Goal: Information Seeking & Learning: Learn about a topic

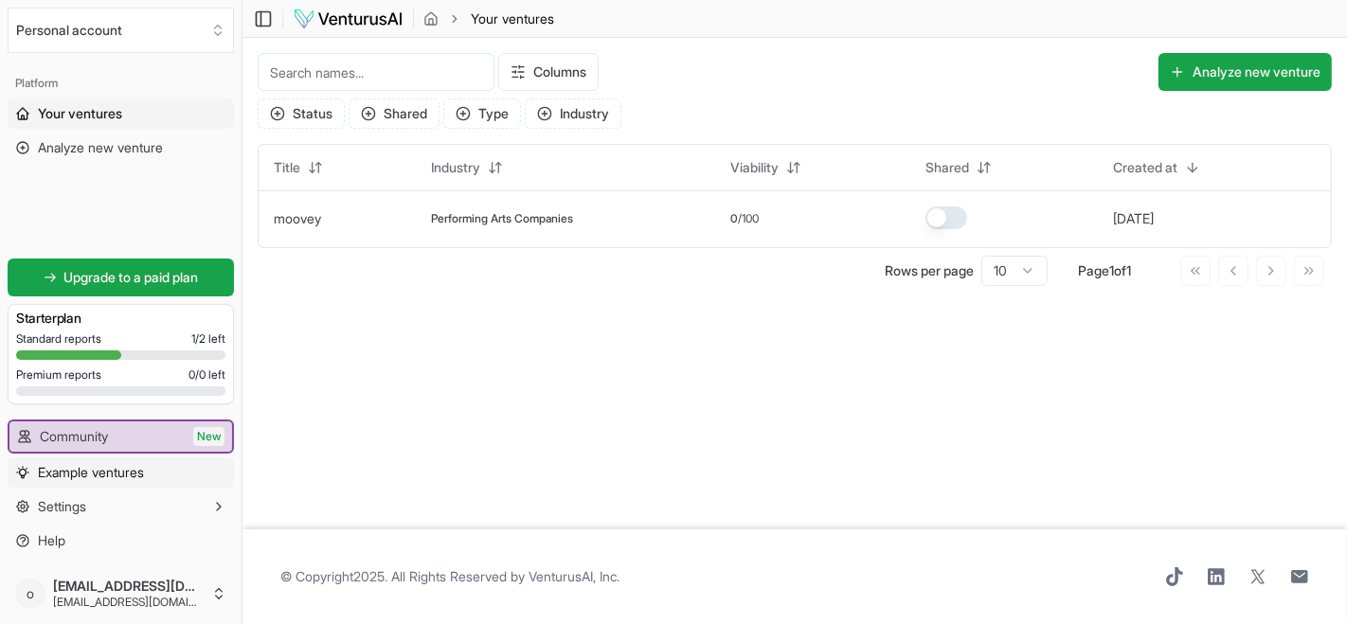
click at [130, 478] on span "Example ventures" at bounding box center [91, 472] width 106 height 19
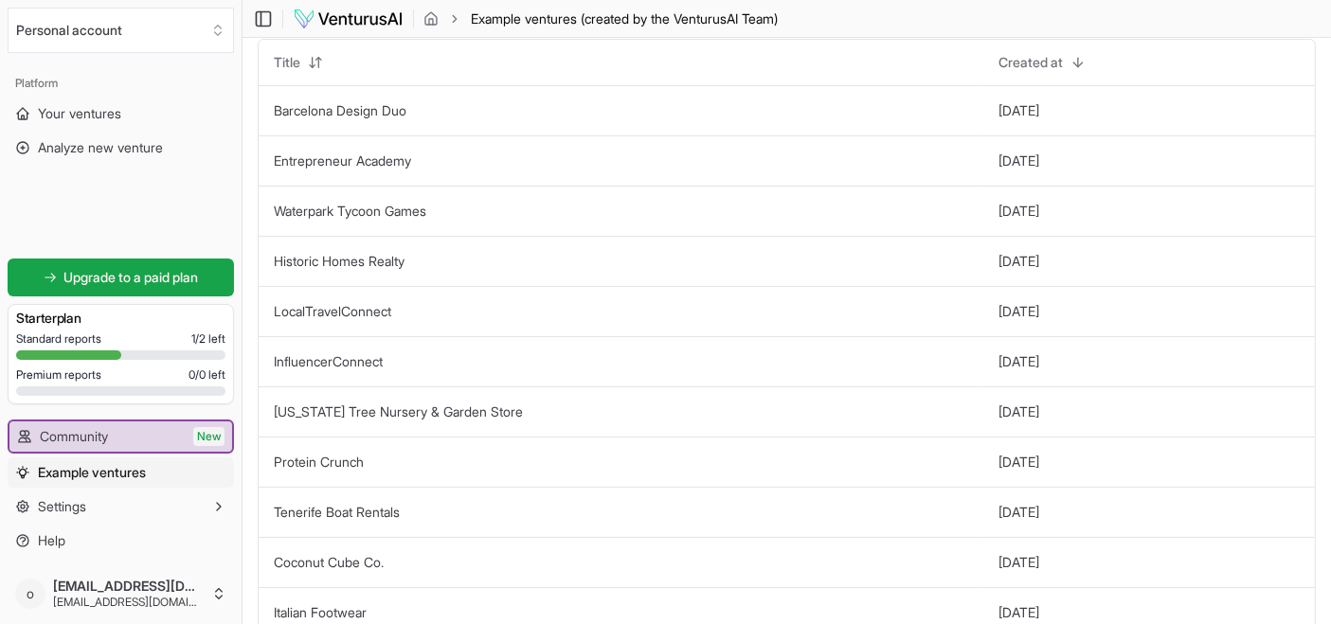
scroll to position [76, 0]
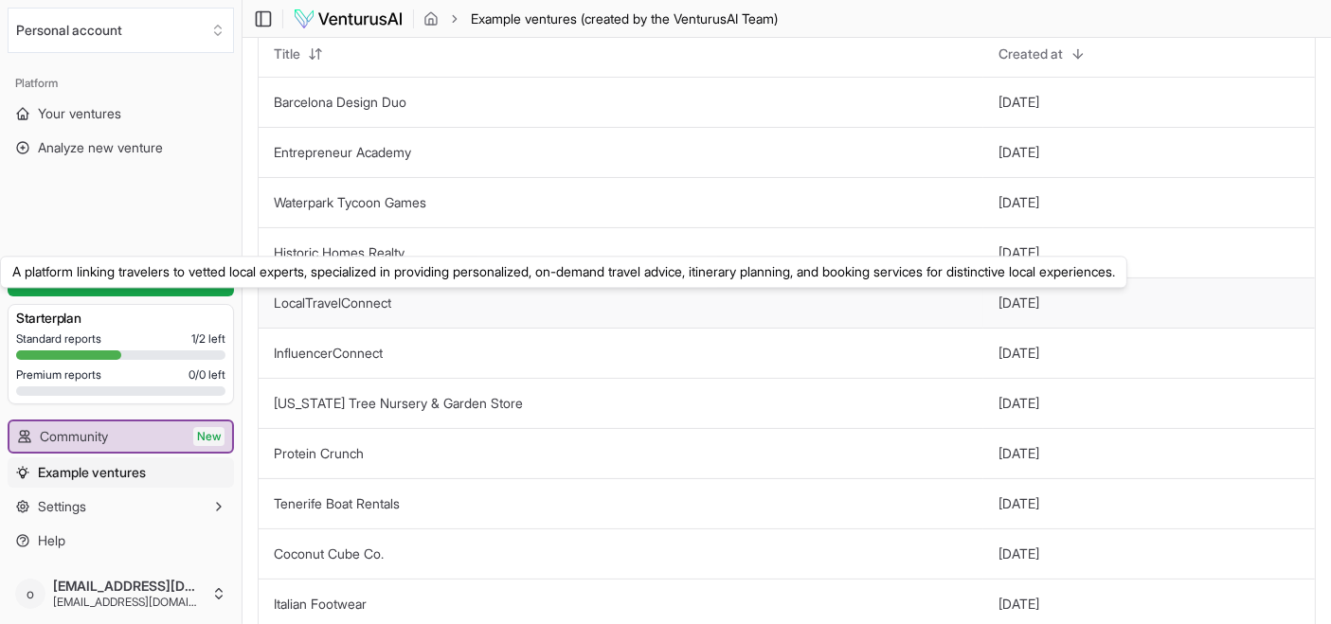
click at [369, 304] on link "LocalTravelConnect" at bounding box center [332, 303] width 117 height 16
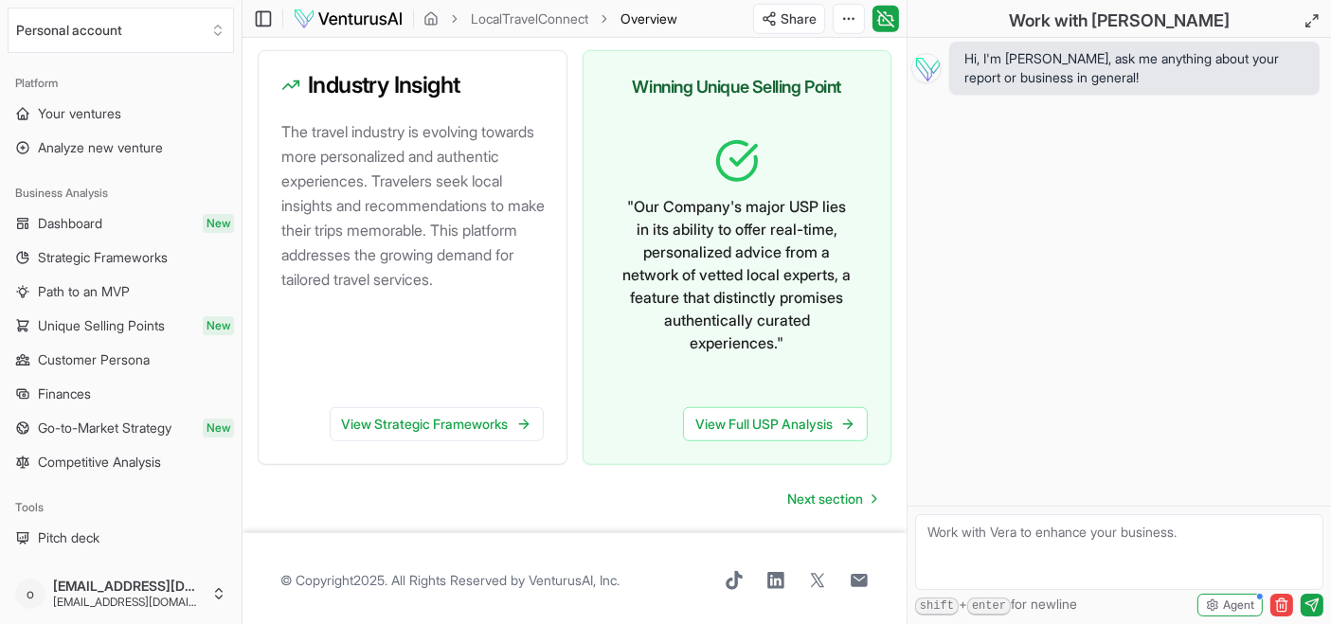
scroll to position [1196, 0]
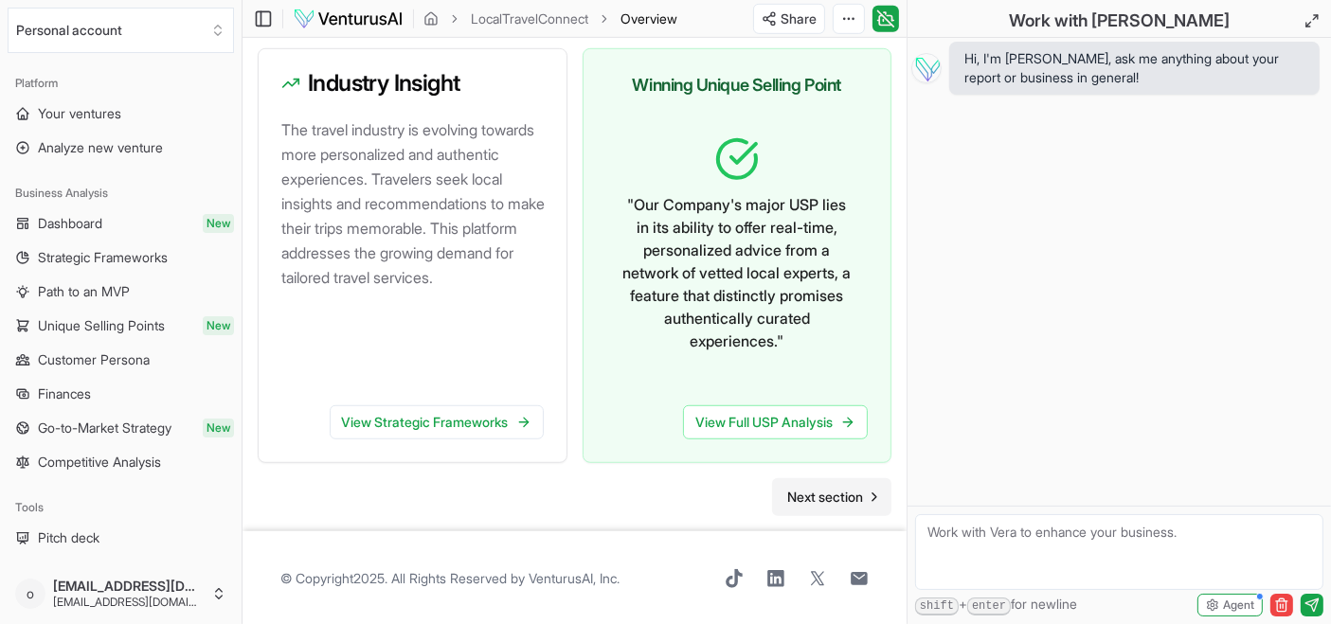
click at [841, 488] on span "Next section" at bounding box center [825, 497] width 76 height 19
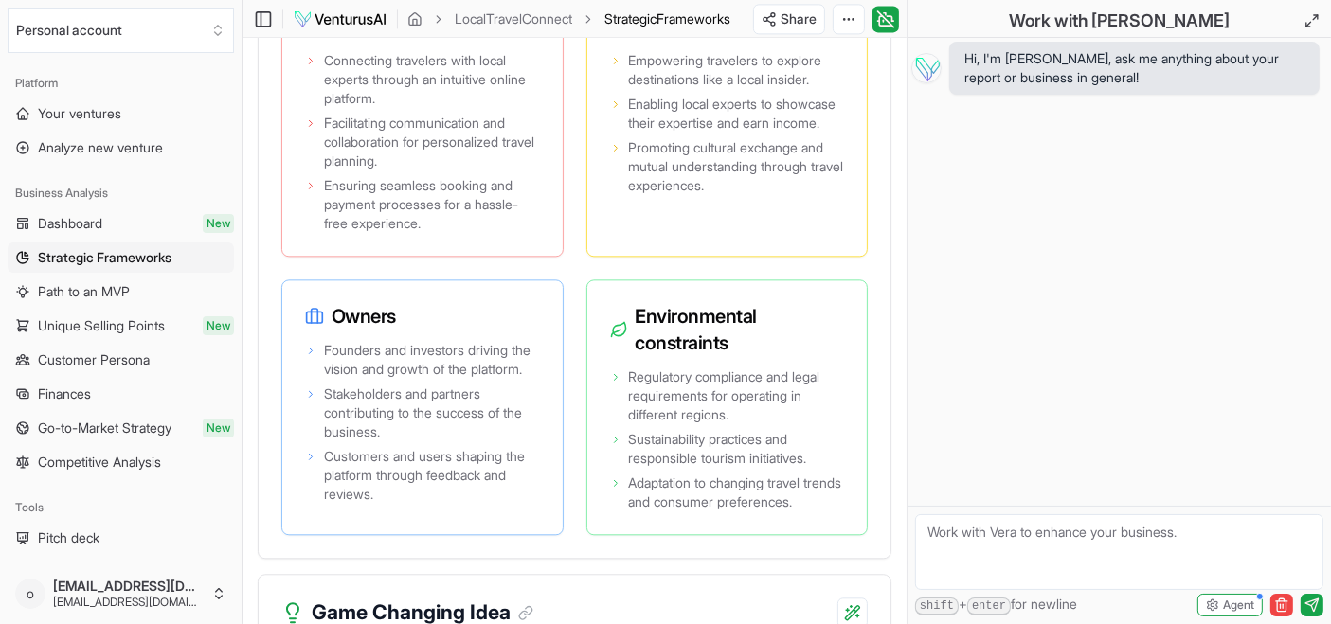
scroll to position [4931, 0]
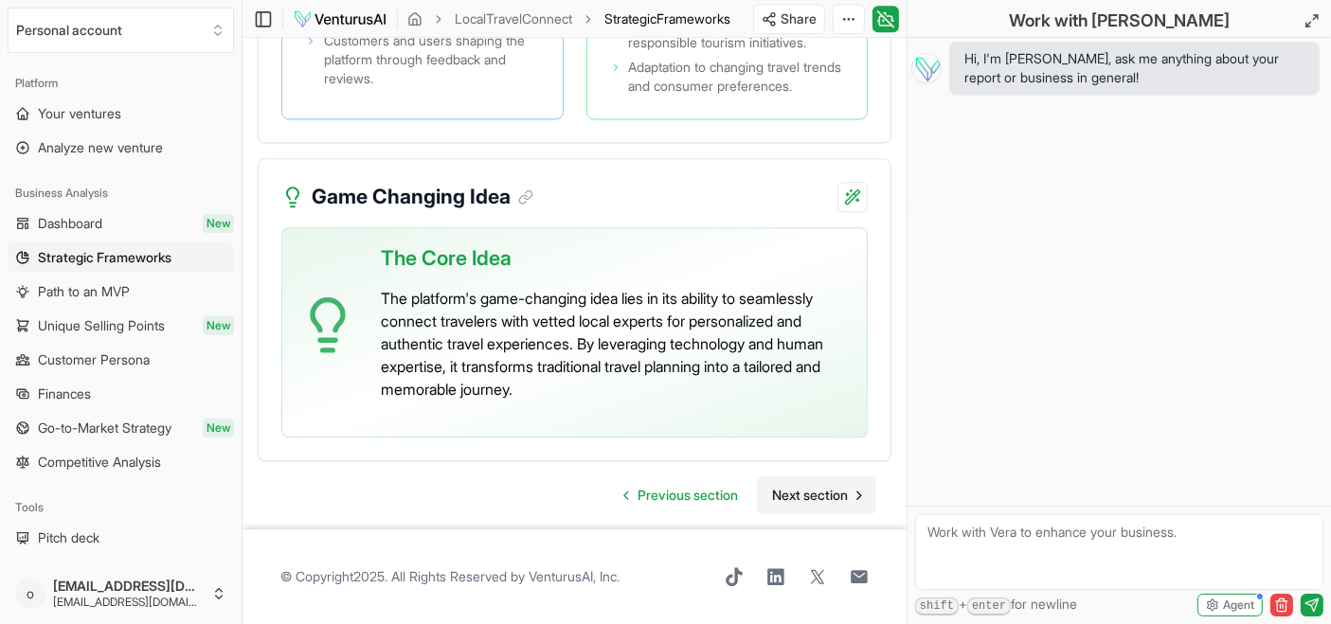
click at [825, 497] on span "Next section" at bounding box center [810, 495] width 76 height 19
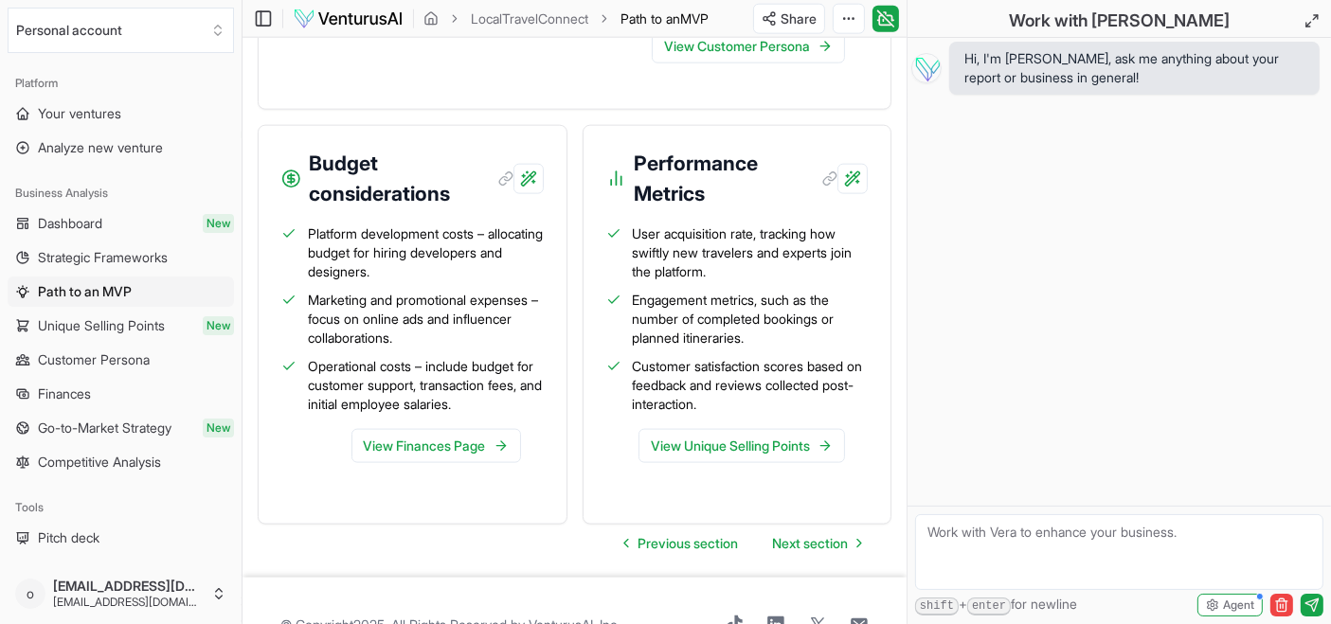
scroll to position [2433, 0]
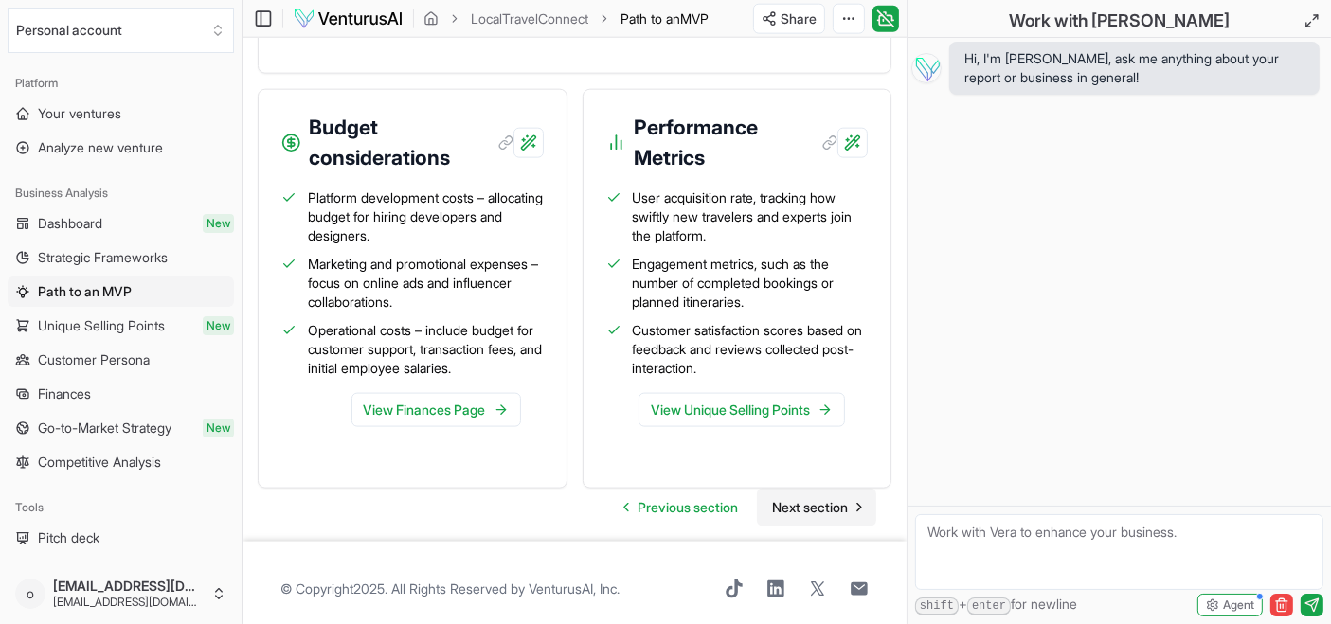
click at [806, 498] on span "Next section" at bounding box center [810, 507] width 76 height 19
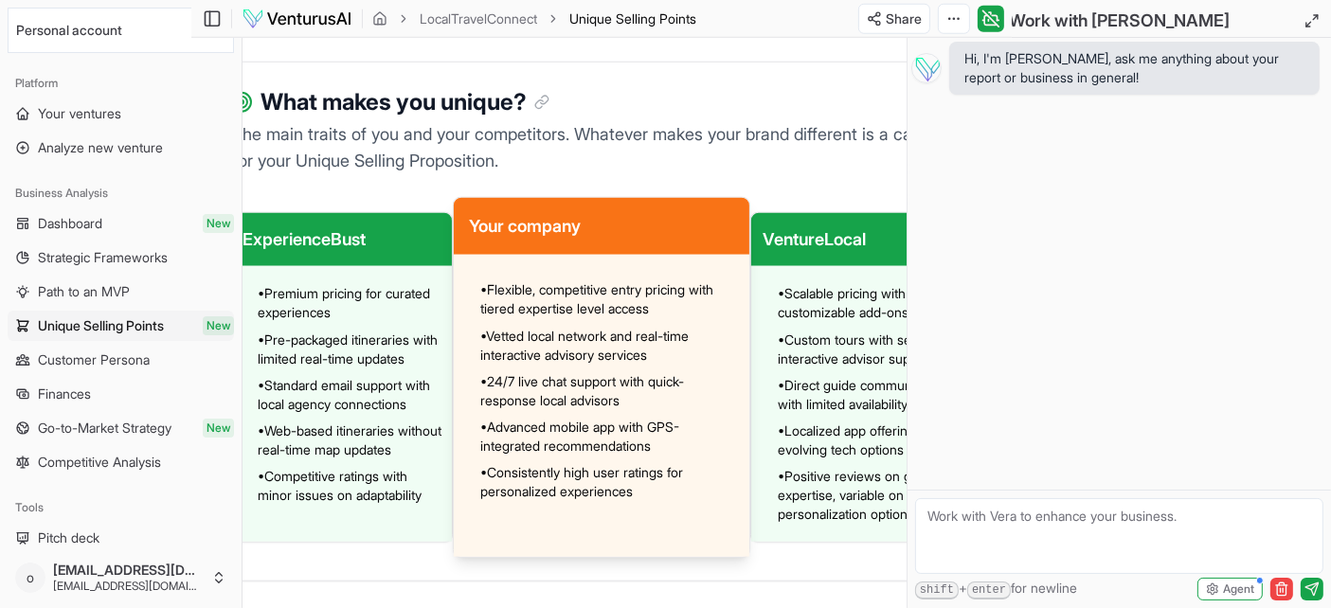
scroll to position [1743, 0]
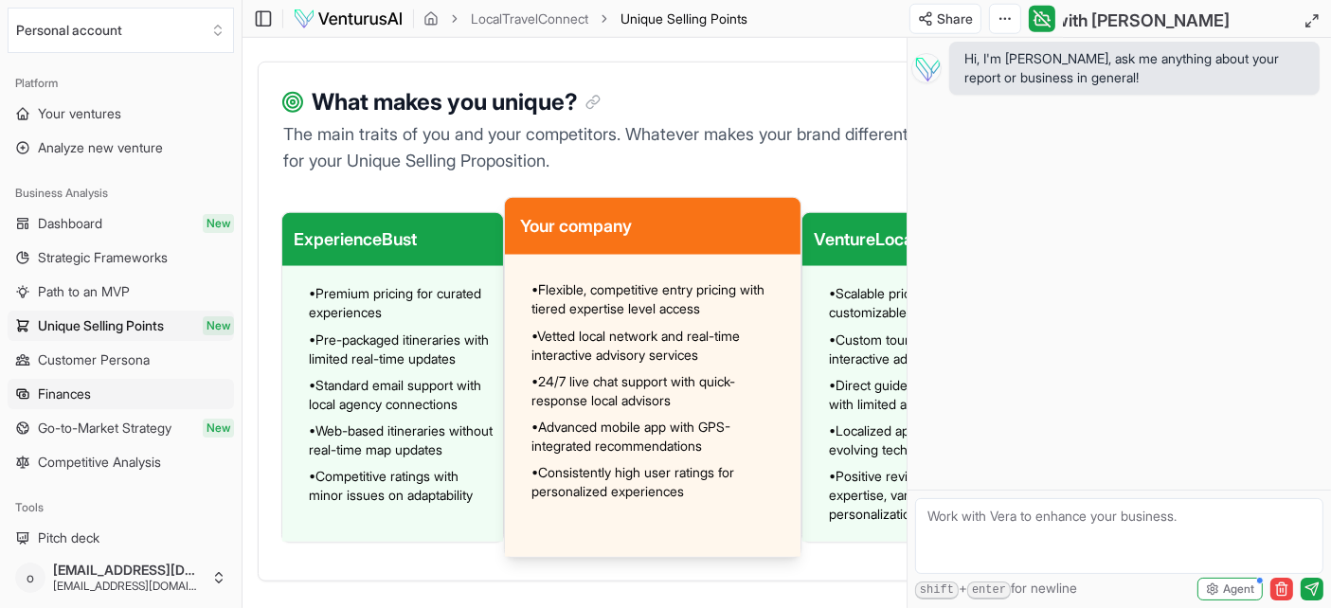
click at [91, 395] on span "Finances" at bounding box center [64, 394] width 53 height 19
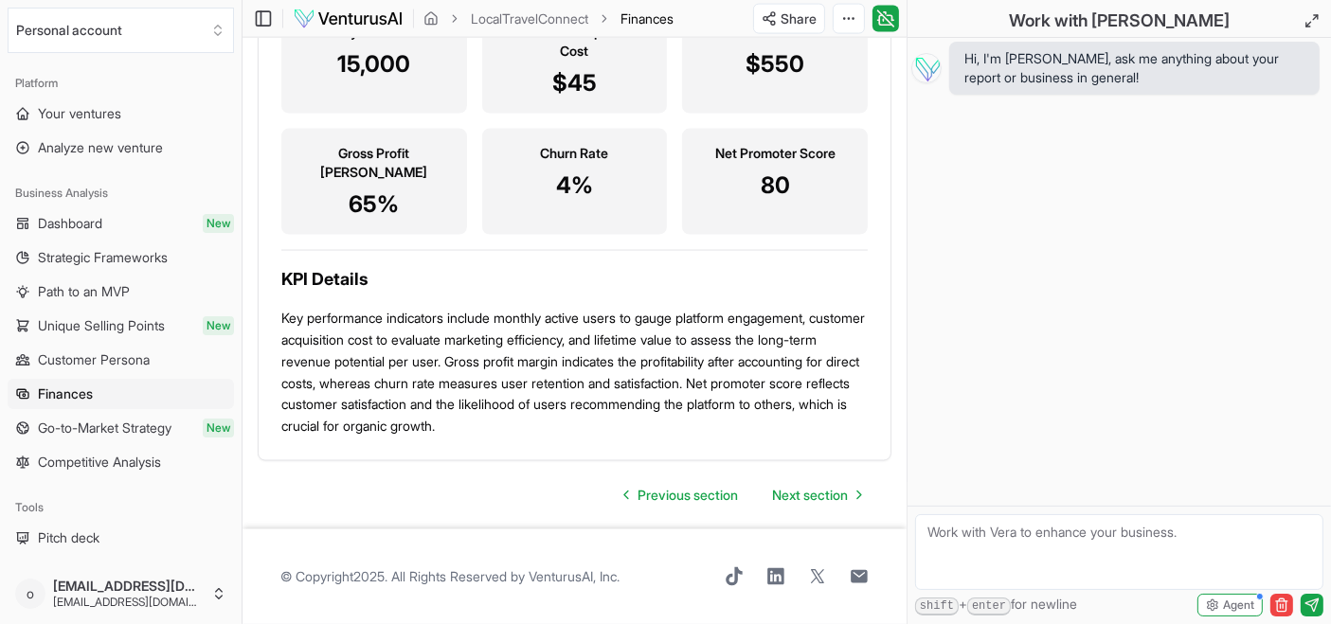
scroll to position [3019, 0]
click at [138, 423] on span "Go-to-Market Strategy" at bounding box center [105, 428] width 134 height 19
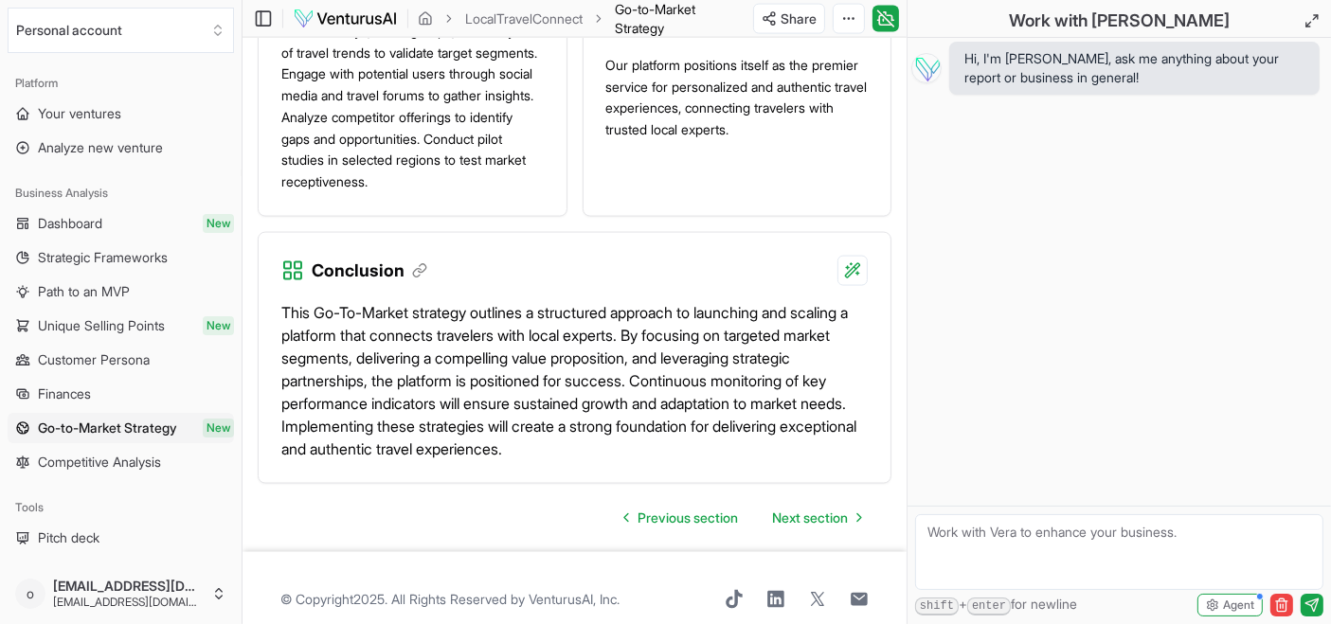
scroll to position [2841, 0]
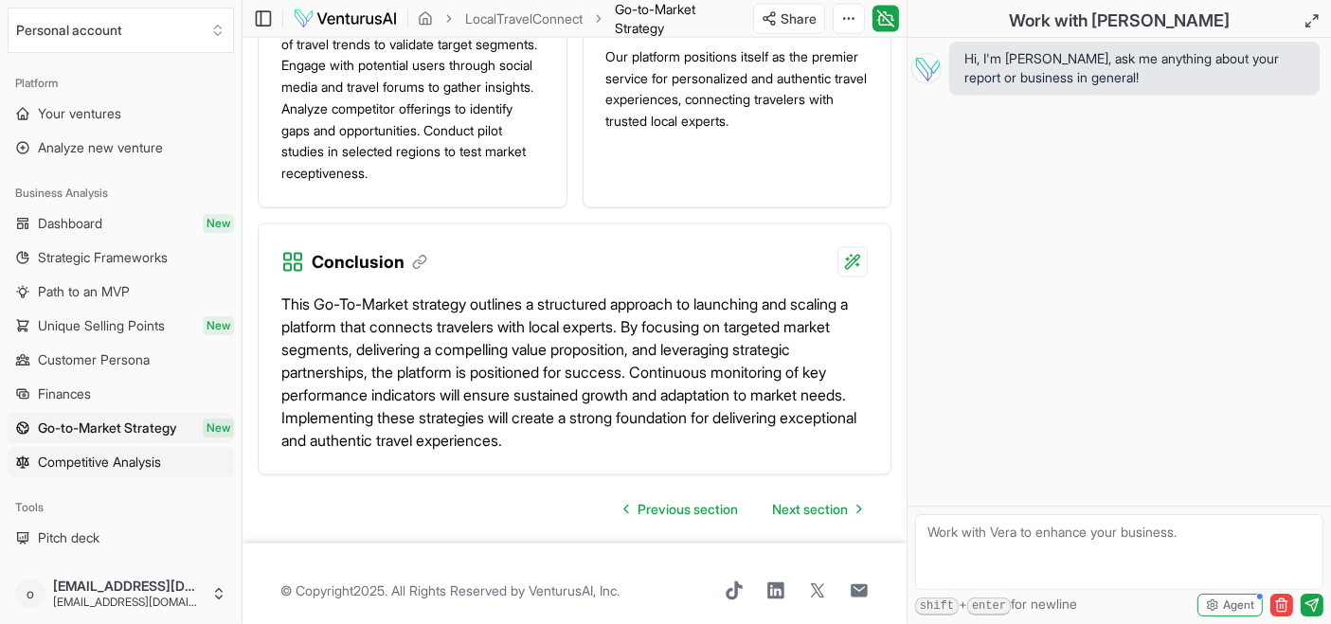
click at [135, 458] on span "Competitive Analysis" at bounding box center [99, 462] width 123 height 19
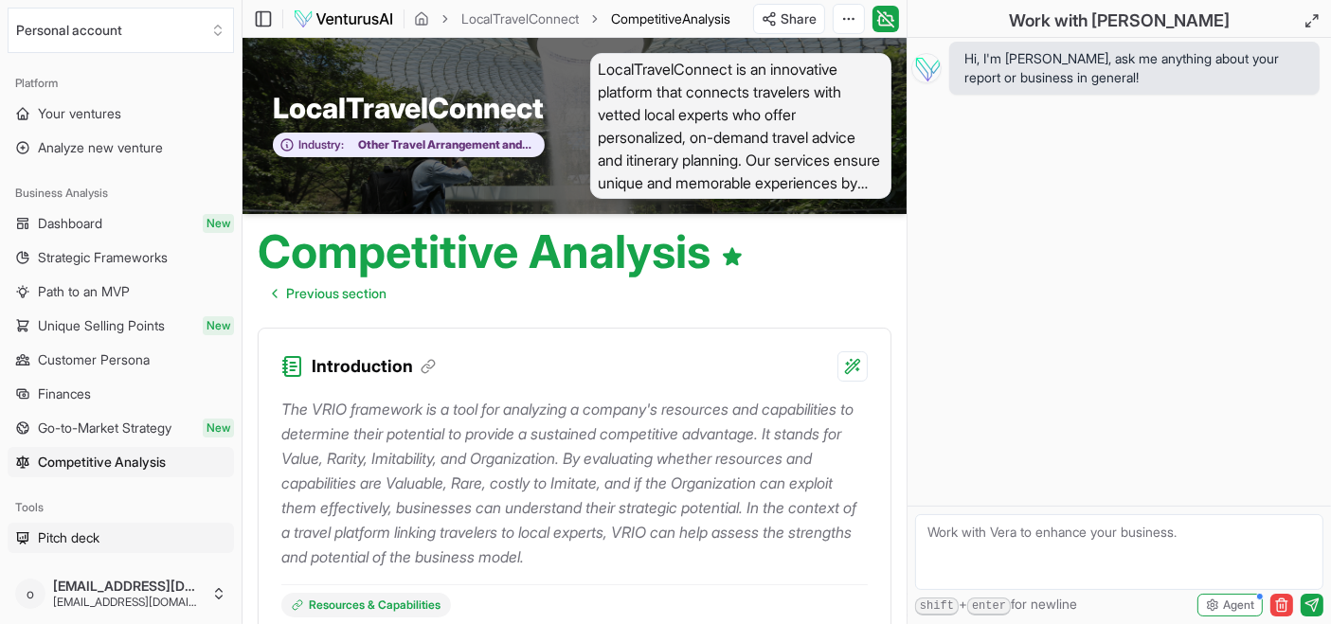
click at [112, 537] on link "Pitch deck" at bounding box center [121, 538] width 226 height 30
